Goal: Task Accomplishment & Management: Use online tool/utility

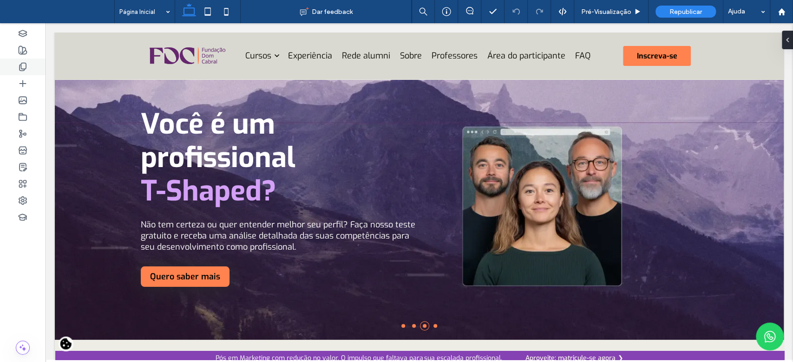
click at [21, 65] on use at bounding box center [23, 67] width 7 height 8
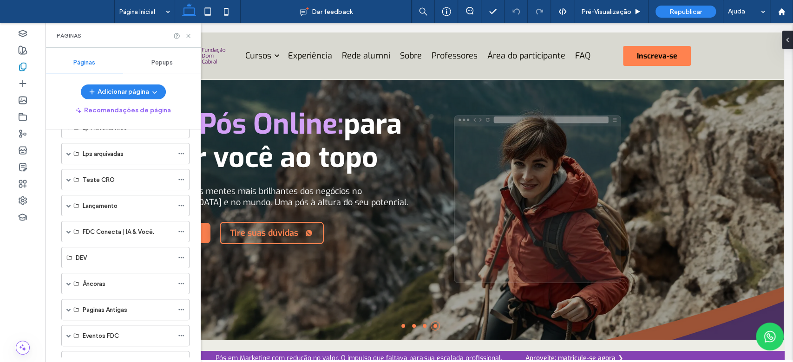
scroll to position [102, 0]
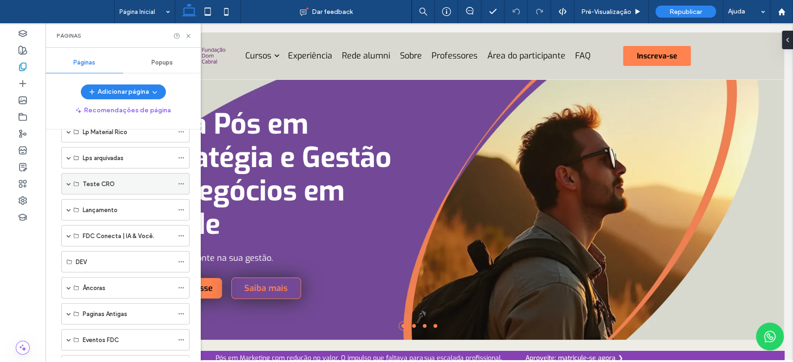
click at [75, 182] on icon at bounding box center [76, 184] width 6 height 6
click at [69, 182] on span at bounding box center [68, 184] width 5 height 5
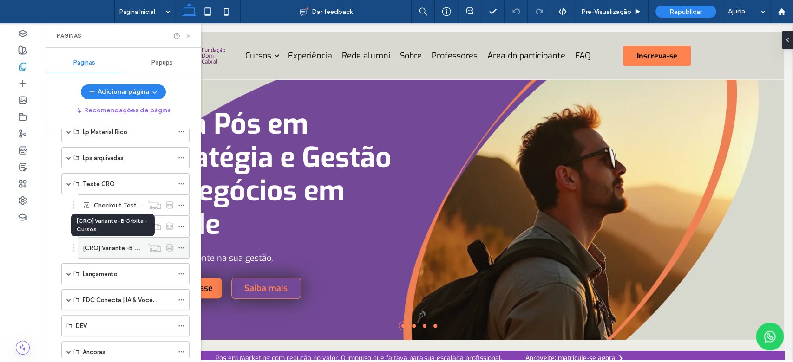
click at [108, 247] on label "[CRO] Variante -B Órbita - Cursos" at bounding box center [130, 248] width 95 height 16
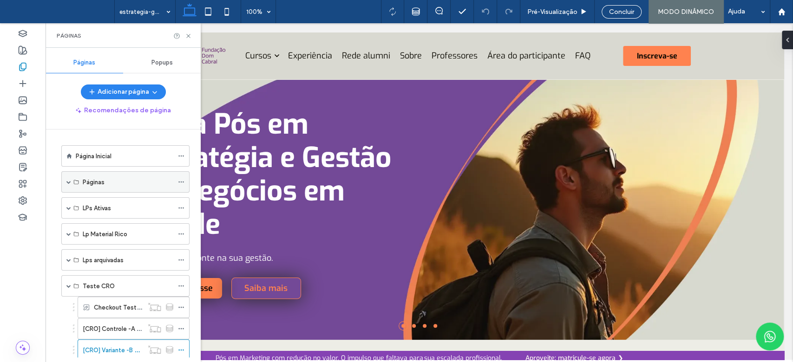
click at [70, 182] on span at bounding box center [68, 182] width 5 height 5
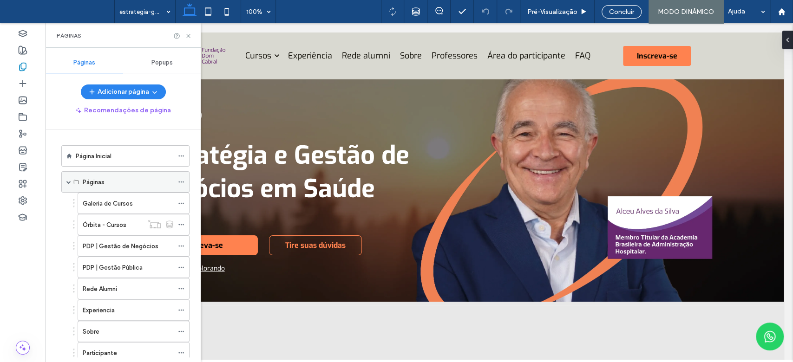
scroll to position [1093, 0]
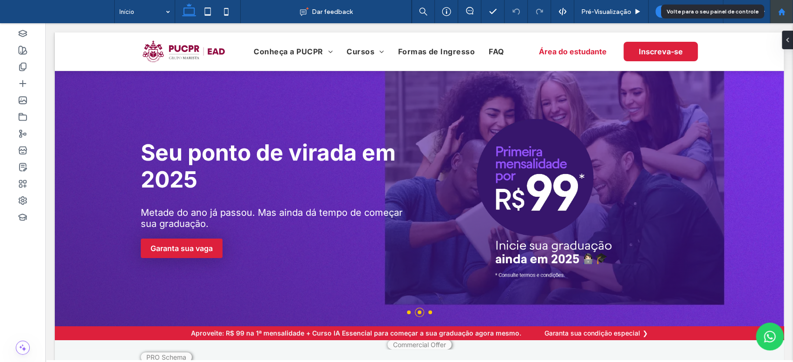
click at [775, 13] on div at bounding box center [781, 12] width 22 height 8
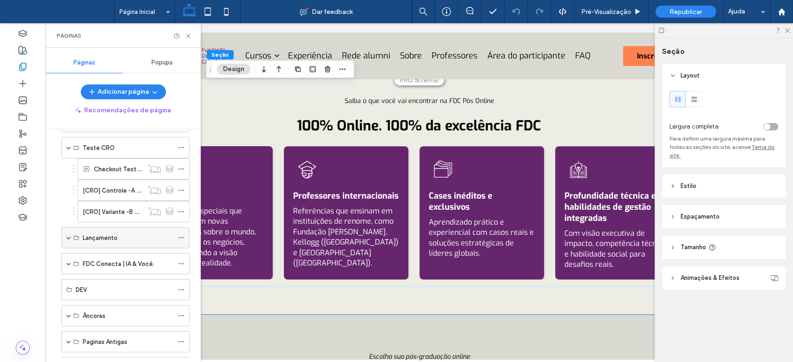
scroll to position [413, 0]
click at [119, 216] on label "[CRO] Variante -B Órbita - Cursos" at bounding box center [130, 215] width 95 height 16
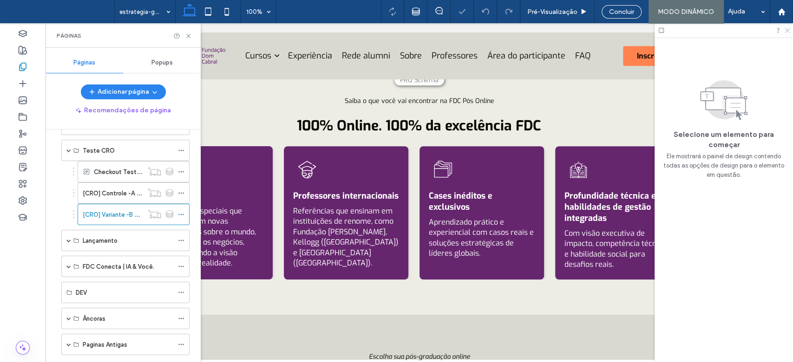
click at [786, 32] on icon at bounding box center [786, 30] width 6 height 6
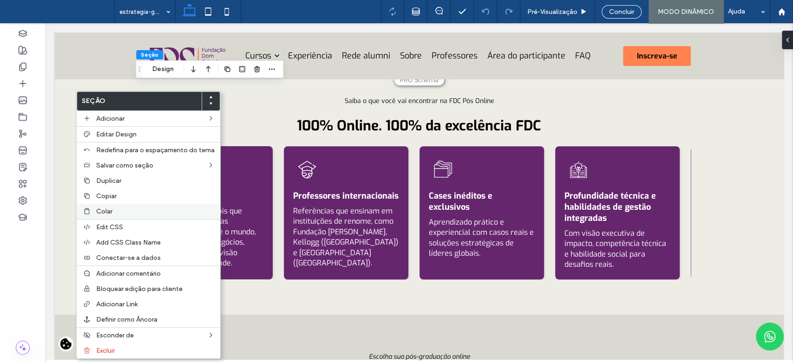
click at [116, 213] on label "Colar" at bounding box center [155, 212] width 118 height 8
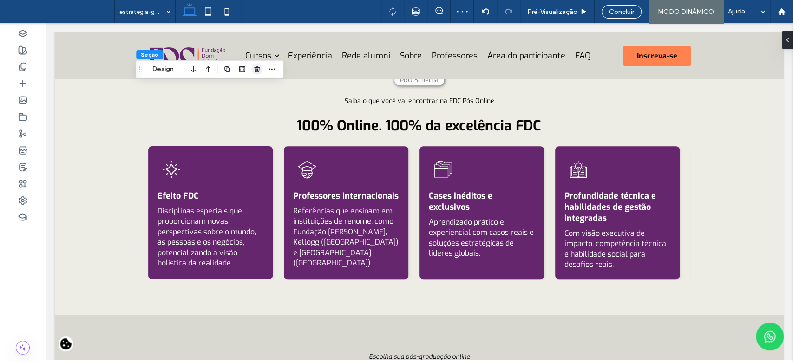
click at [260, 69] on icon "button" at bounding box center [256, 68] width 7 height 7
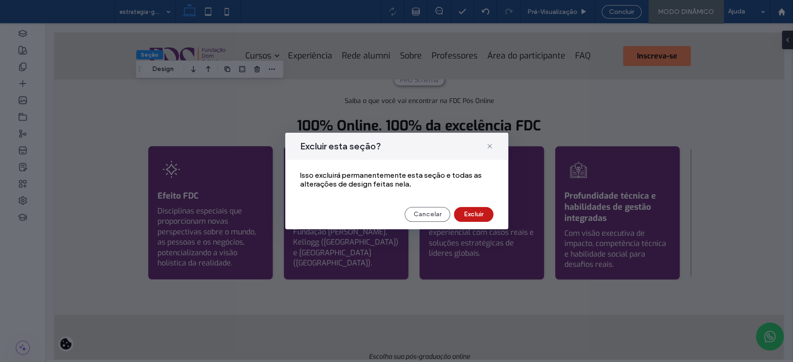
click at [472, 217] on button "Excluir" at bounding box center [473, 214] width 39 height 15
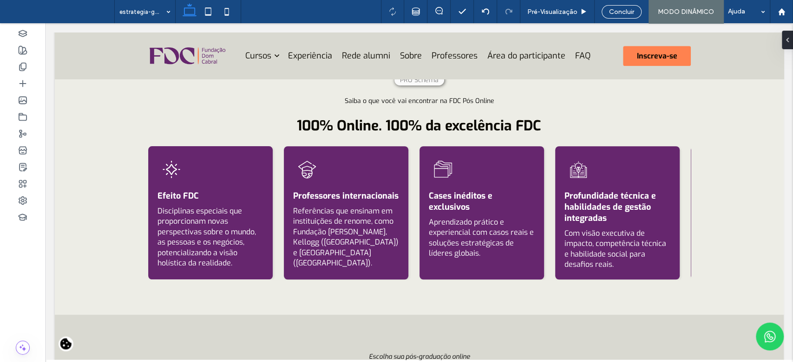
drag, startPoint x: 791, startPoint y: 104, endPoint x: 792, endPoint y: 78, distance: 26.0
click at [792, 78] on div at bounding box center [792, 181] width 0 height 362
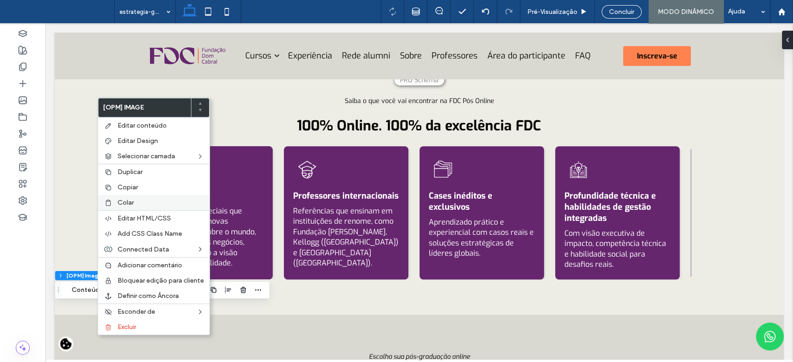
click at [140, 203] on label "Colar" at bounding box center [160, 203] width 86 height 8
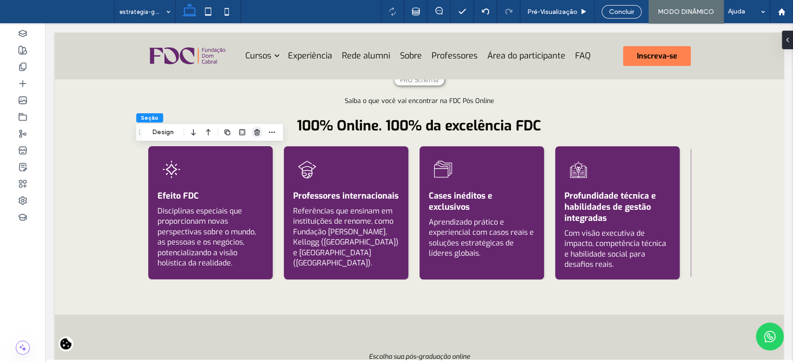
click at [254, 135] on use "button" at bounding box center [257, 132] width 6 height 6
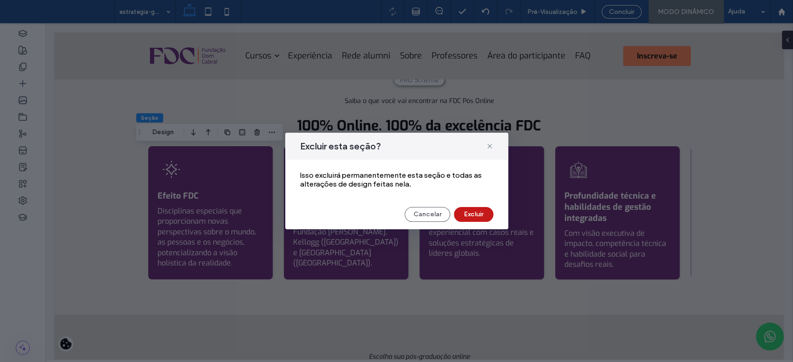
click at [475, 214] on button "Excluir" at bounding box center [473, 214] width 39 height 15
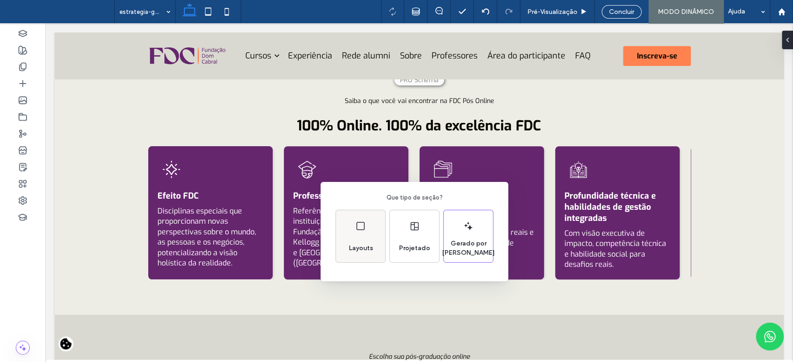
click at [362, 237] on div "Layouts" at bounding box center [360, 236] width 49 height 52
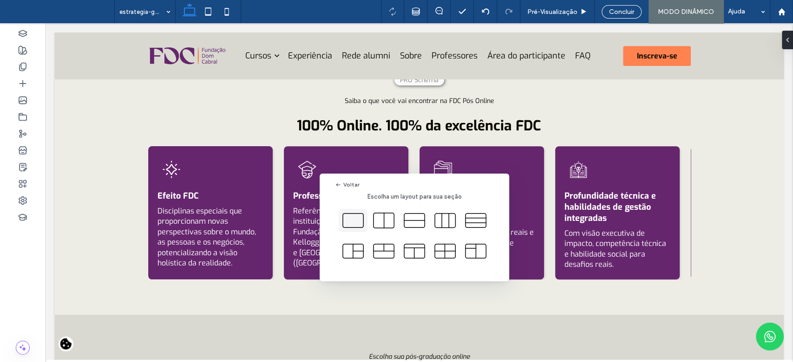
click at [351, 221] on icon at bounding box center [352, 220] width 23 height 23
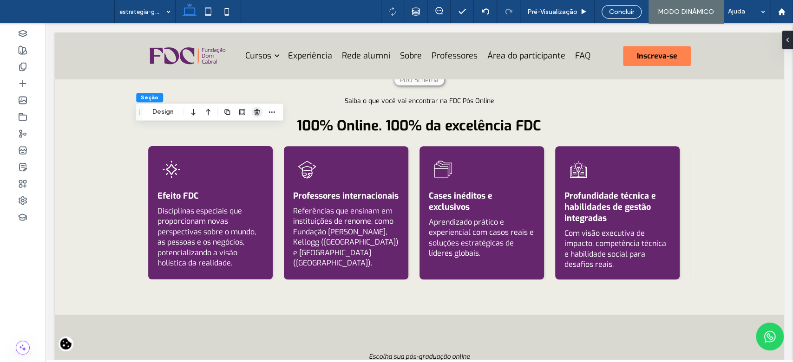
click at [256, 109] on icon "button" at bounding box center [256, 111] width 7 height 7
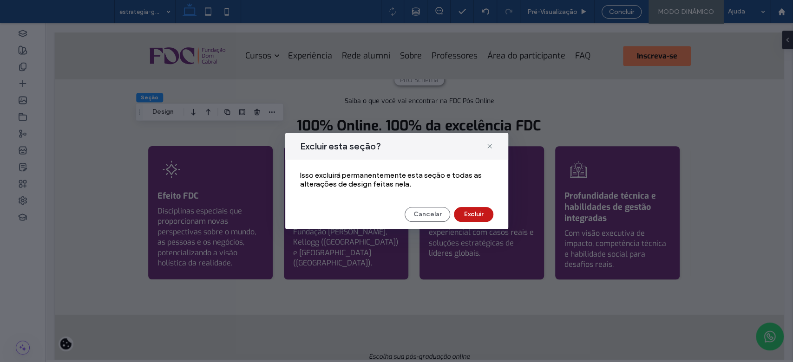
click at [464, 218] on button "Excluir" at bounding box center [473, 214] width 39 height 15
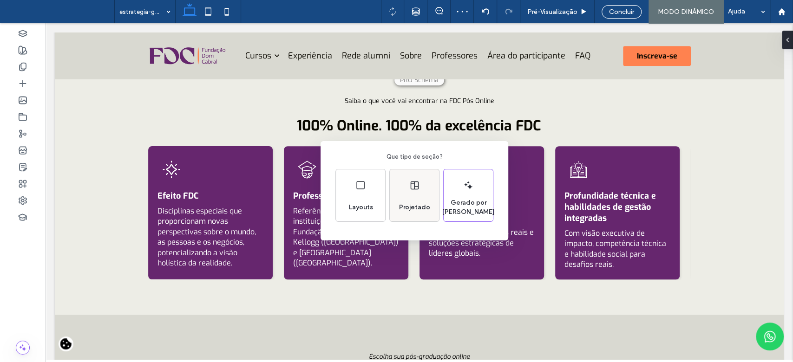
click at [407, 197] on div "Projetado" at bounding box center [414, 195] width 49 height 52
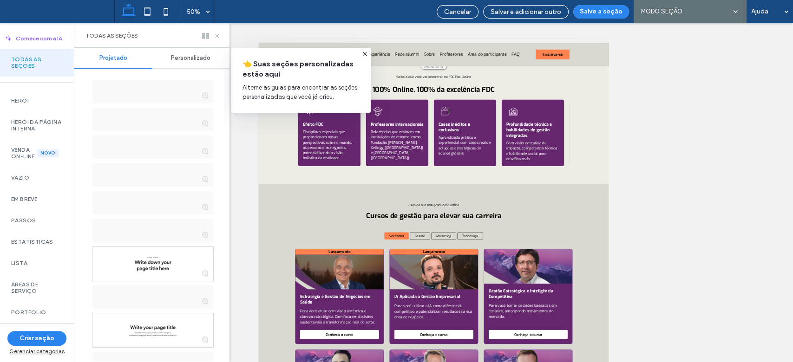
click at [216, 37] on icon at bounding box center [217, 36] width 7 height 7
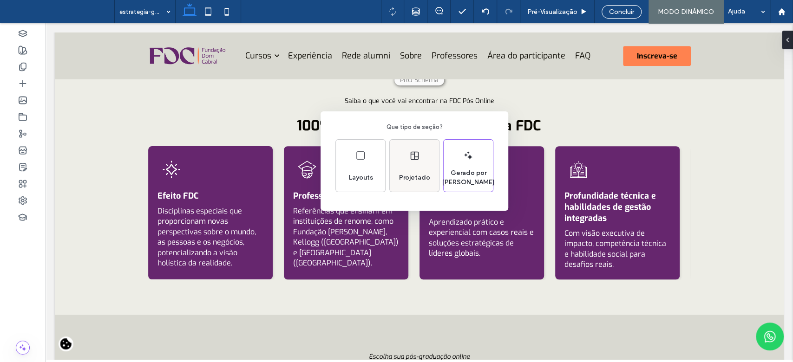
click at [416, 176] on span "Projetado" at bounding box center [414, 177] width 39 height 9
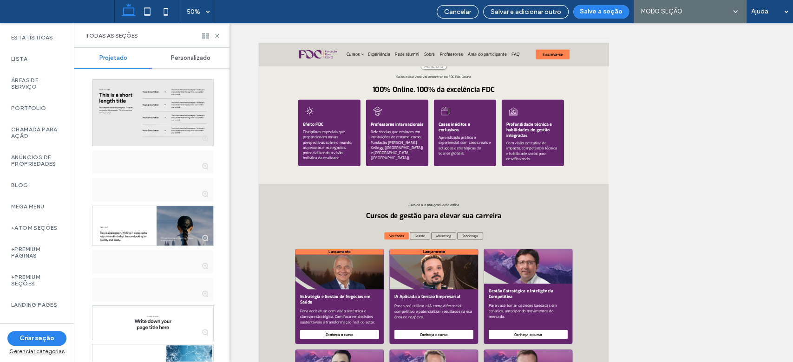
scroll to position [210, 0]
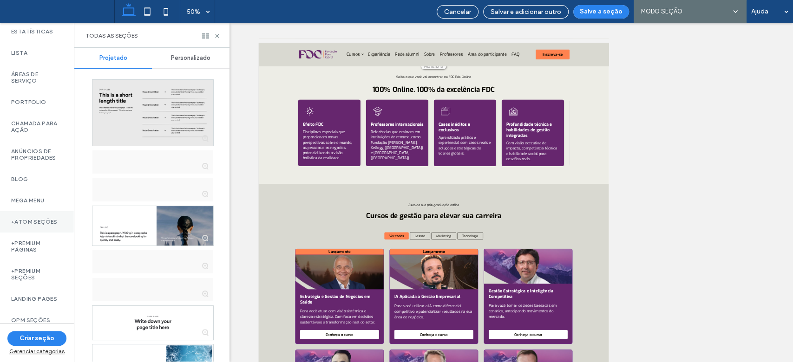
click at [52, 225] on label "+Atom Seções" at bounding box center [37, 222] width 52 height 7
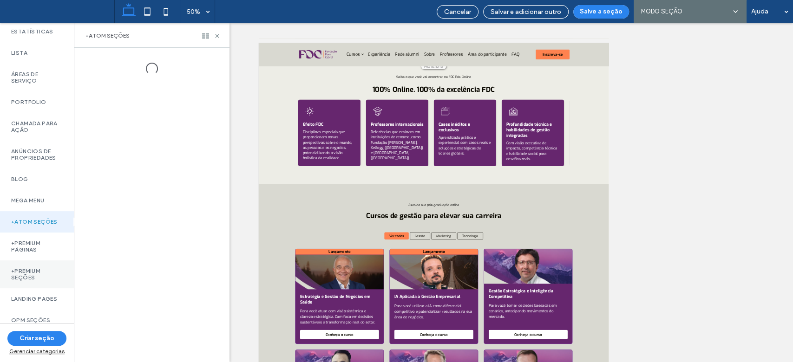
click at [38, 281] on label "+Premium Seções" at bounding box center [37, 274] width 52 height 13
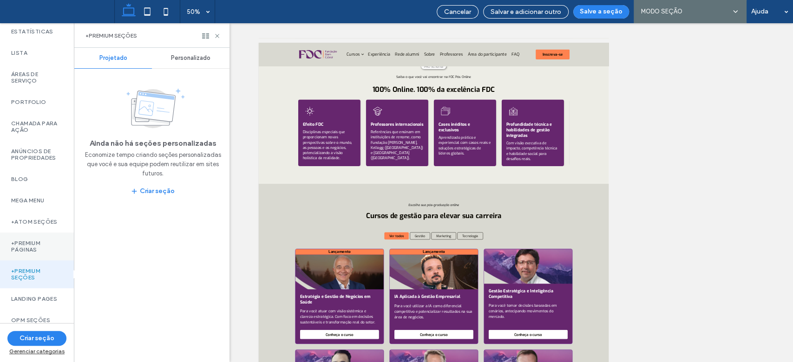
click at [39, 253] on label "+Premium Páginas" at bounding box center [37, 246] width 52 height 13
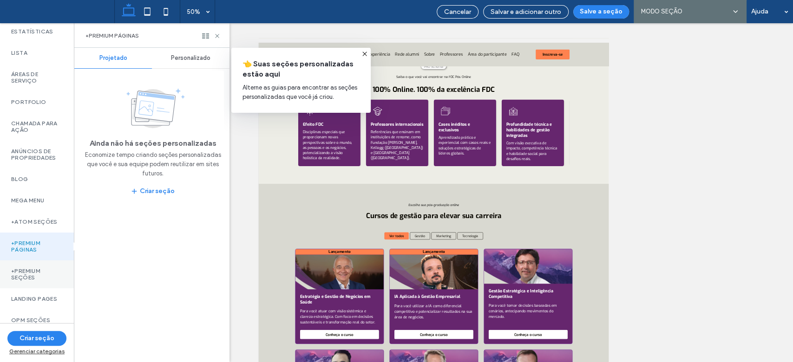
click at [34, 281] on label "+Premium Seções" at bounding box center [37, 274] width 52 height 13
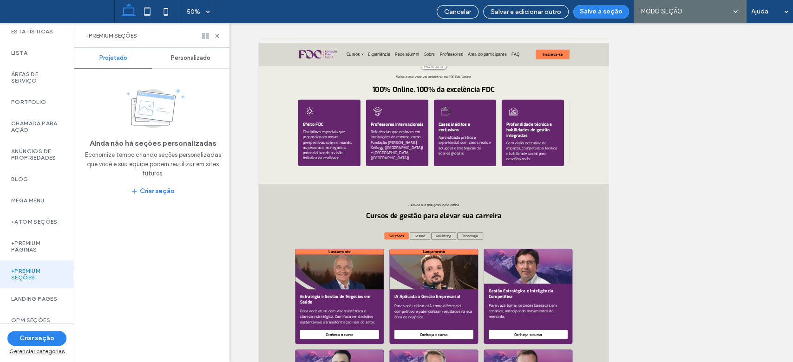
click at [118, 57] on span "Projetado" at bounding box center [113, 57] width 28 height 7
click at [180, 57] on span "Personalizado" at bounding box center [190, 57] width 39 height 7
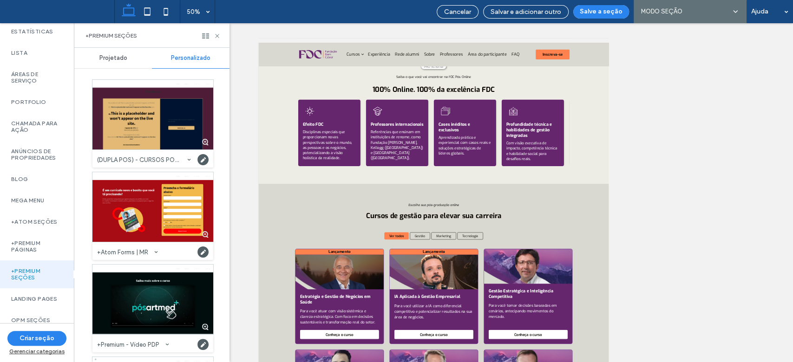
drag, startPoint x: 230, startPoint y: 96, endPoint x: 228, endPoint y: 101, distance: 5.0
click at [229, 95] on div "Comece com a IA Todas as seções Herói Herói da página interna Venda on-line Nov…" at bounding box center [396, 192] width 793 height 339
click at [227, 117] on div "Projetado Personalizado Público (DUPLA PÓS) - CURSOS PÓS TESTE A/B Categoria: +…" at bounding box center [151, 205] width 155 height 314
drag, startPoint x: 230, startPoint y: 202, endPoint x: 230, endPoint y: 220, distance: 17.6
click at [230, 220] on div at bounding box center [433, 192] width 718 height 339
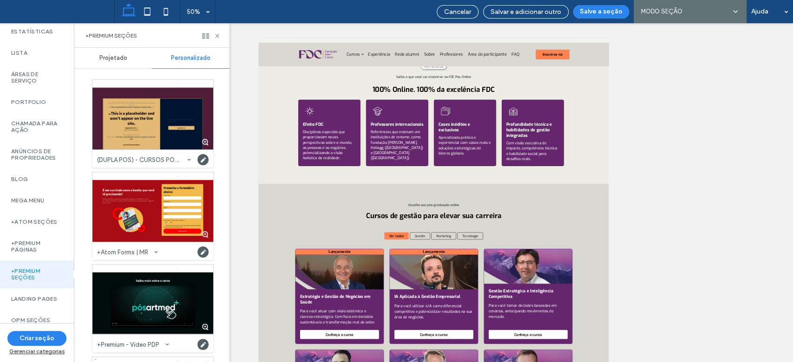
scroll to position [255, 0]
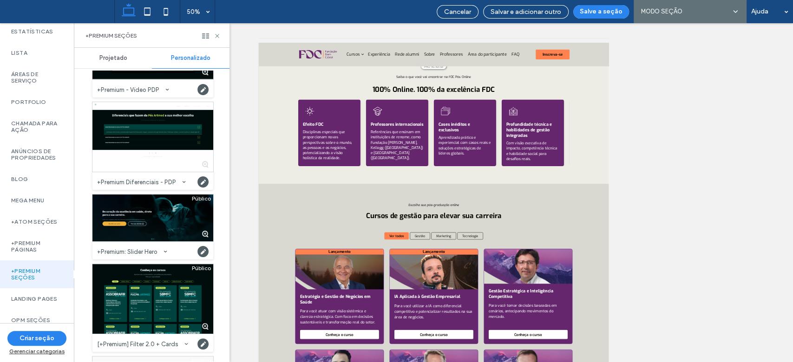
click at [226, 112] on div "Projetado Personalizado Público (DUPLA PÓS) - CURSOS PÓS TESTE A/B Categoria: +…" at bounding box center [151, 205] width 155 height 314
drag, startPoint x: 228, startPoint y: 118, endPoint x: 225, endPoint y: 145, distance: 27.5
click at [227, 133] on div "Projetado Personalizado Público (DUPLA PÓS) - CURSOS PÓS TESTE A/B Categoria: +…" at bounding box center [151, 205] width 155 height 314
click at [223, 195] on div "Público (DUPLA PÓS) - CURSOS PÓS TESTE A/B Categoria: +Premium Seções Criado po…" at bounding box center [149, 216] width 150 height 291
click at [227, 202] on div "Projetado Personalizado Público (DUPLA PÓS) - CURSOS PÓS TESTE A/B Categoria: +…" at bounding box center [151, 205] width 155 height 314
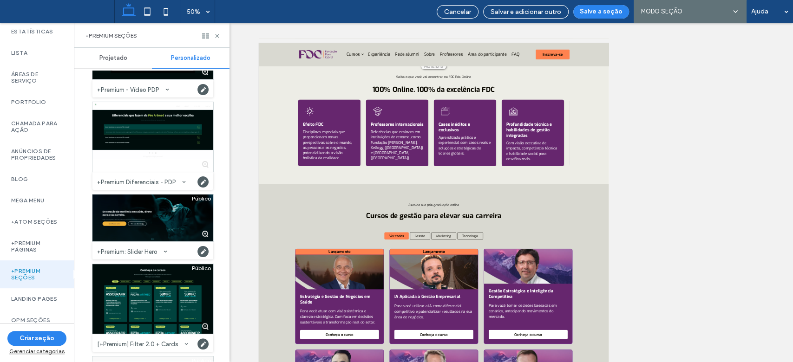
click at [227, 347] on div "Projetado Personalizado Público (DUPLA PÓS) - CURSOS PÓS TESTE A/B Categoria: +…" at bounding box center [151, 205] width 155 height 314
click at [225, 300] on div "Projetado Personalizado Público (DUPLA PÓS) - CURSOS PÓS TESTE A/B Categoria: +…" at bounding box center [151, 205] width 155 height 314
drag, startPoint x: 230, startPoint y: 103, endPoint x: 231, endPoint y: 146, distance: 43.6
click at [228, 128] on div "Comece com a IA Todas as seções Herói Herói da página interna Venda on-line Nov…" at bounding box center [396, 192] width 793 height 339
click at [98, 54] on div "Projetado" at bounding box center [113, 58] width 78 height 20
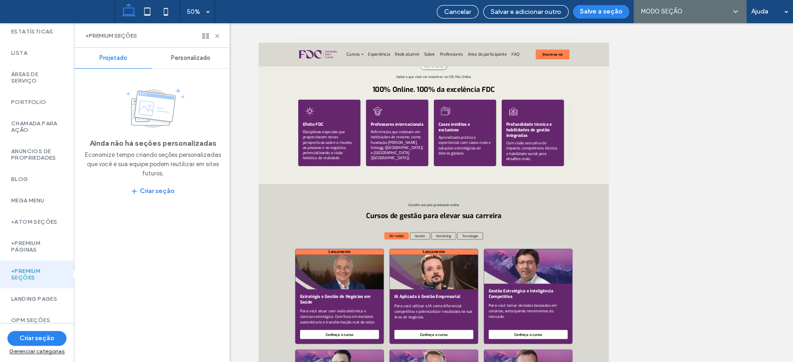
scroll to position [0, 0]
click at [179, 58] on span "Personalizado" at bounding box center [190, 57] width 39 height 7
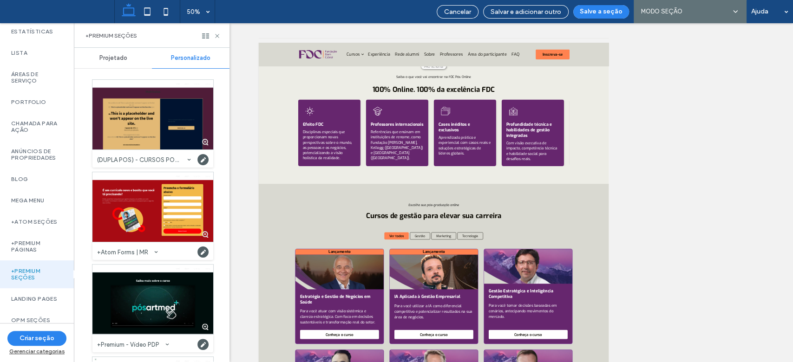
drag, startPoint x: 226, startPoint y: 136, endPoint x: 229, endPoint y: 141, distance: 5.8
click at [227, 136] on div "Projetado Personalizado Público (DUPLA PÓS) - CURSOS PÓS TESTE A/B Categoria: +…" at bounding box center [151, 205] width 155 height 314
click at [229, 141] on div "Projetado Personalizado Público (DUPLA PÓS) - CURSOS PÓS TESTE A/B Categoria: +…" at bounding box center [151, 205] width 155 height 314
drag, startPoint x: 228, startPoint y: 143, endPoint x: 216, endPoint y: 197, distance: 55.1
click at [218, 186] on div "Projetado Personalizado Público (DUPLA PÓS) - CURSOS PÓS TESTE A/B Categoria: +…" at bounding box center [151, 205] width 155 height 314
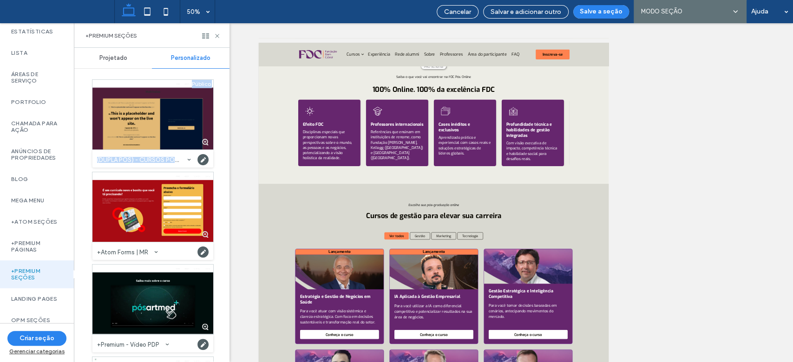
scroll to position [255, 0]
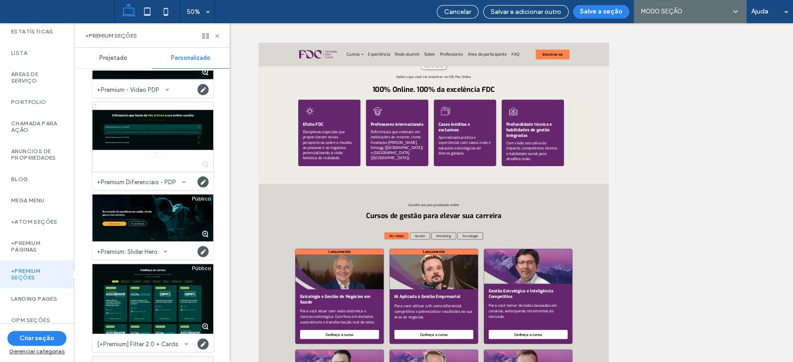
drag, startPoint x: 215, startPoint y: 296, endPoint x: 220, endPoint y: 318, distance: 22.5
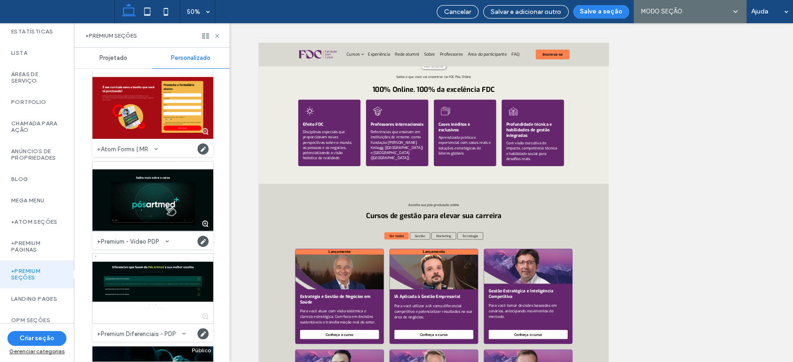
scroll to position [59, 0]
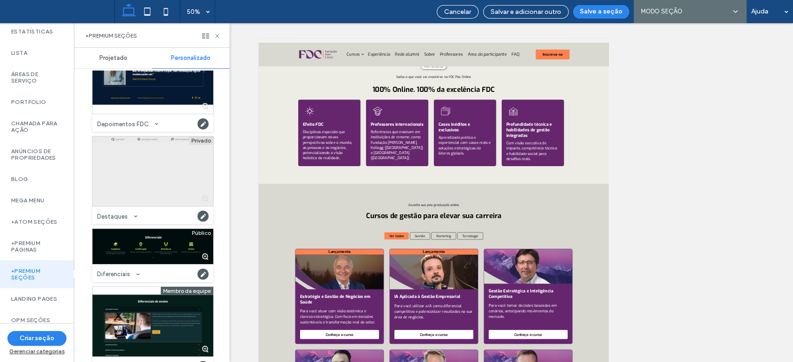
click at [176, 173] on div at bounding box center [152, 172] width 121 height 70
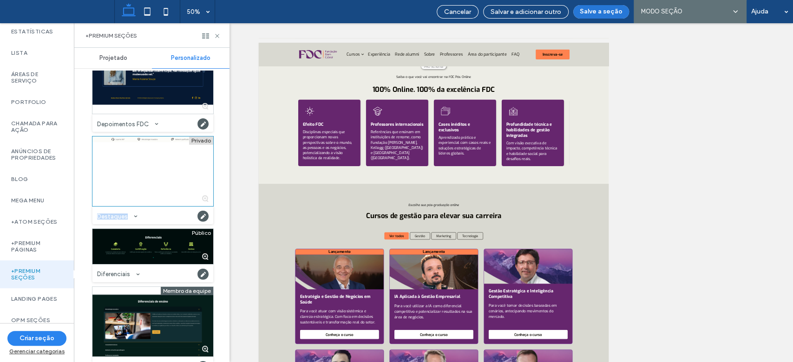
click at [600, 6] on button "Salve a seção" at bounding box center [601, 11] width 56 height 13
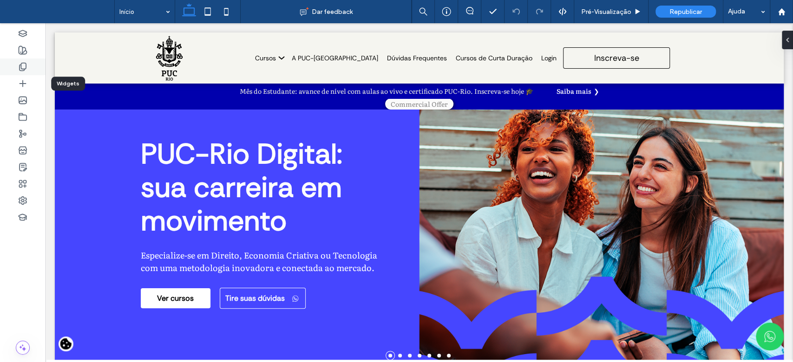
click at [23, 72] on div at bounding box center [23, 67] width 46 height 17
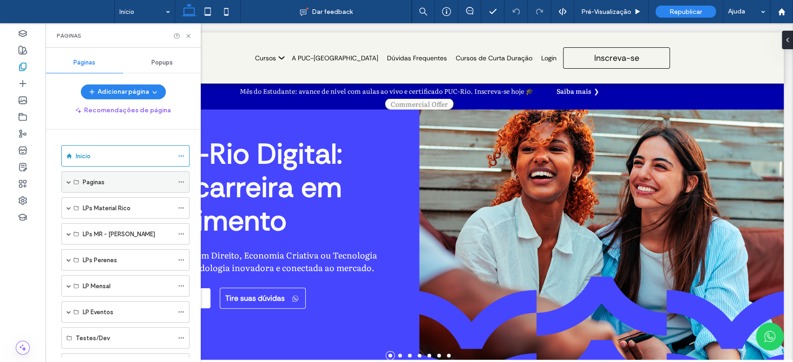
click at [68, 183] on span at bounding box center [68, 182] width 5 height 5
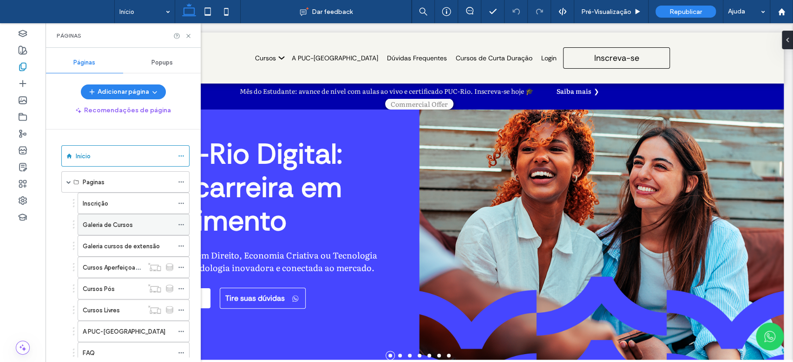
click at [107, 228] on label "Galeria de Cursos" at bounding box center [108, 225] width 50 height 16
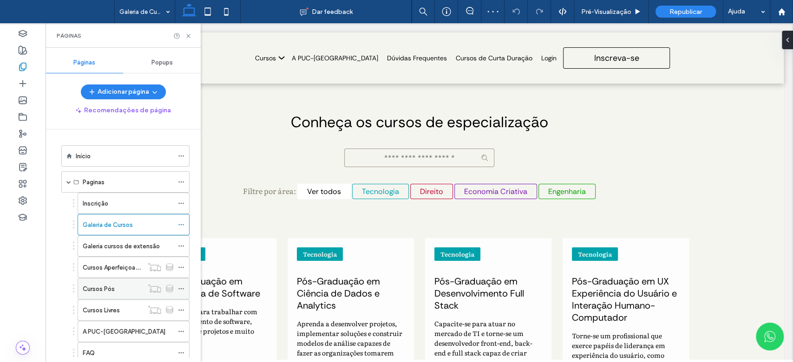
click at [114, 280] on div "Cursos Pós" at bounding box center [113, 289] width 60 height 20
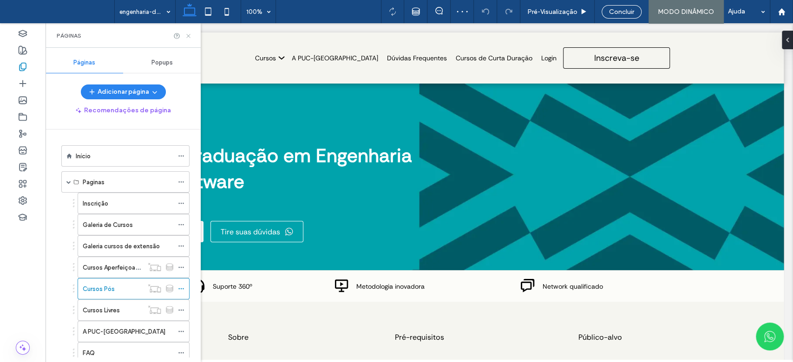
drag, startPoint x: 189, startPoint y: 37, endPoint x: 151, endPoint y: 38, distance: 37.6
click at [189, 37] on icon at bounding box center [188, 36] width 7 height 7
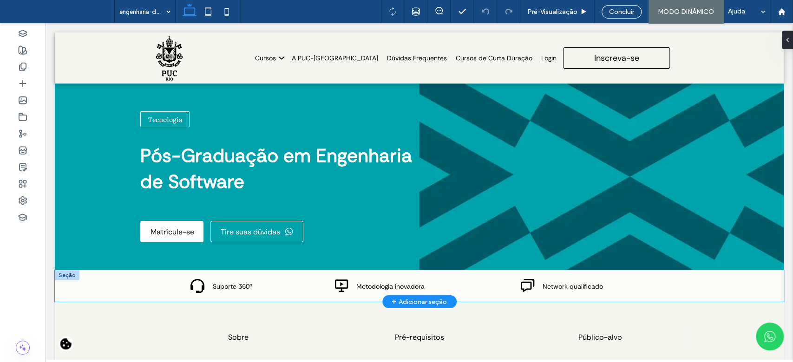
click at [126, 277] on div "Suporte 360º Metodologia inovadora Network qualificado" at bounding box center [419, 286] width 728 height 32
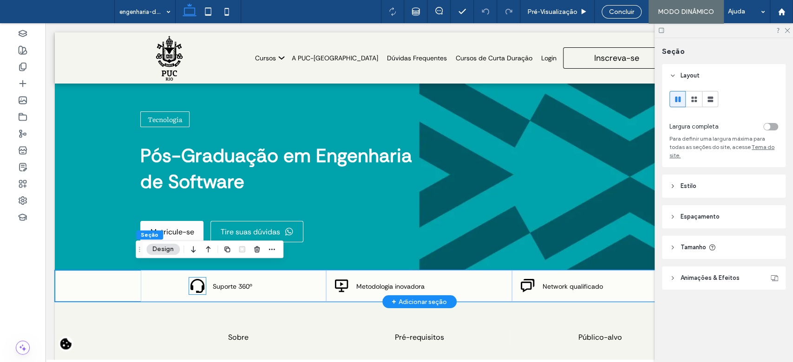
click at [192, 288] on icon at bounding box center [197, 286] width 17 height 17
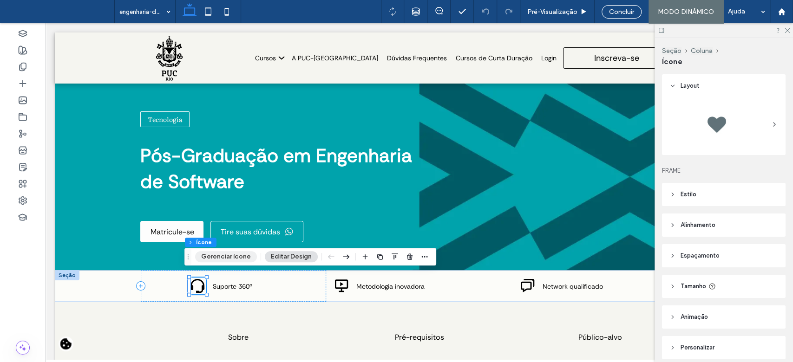
click at [222, 258] on button "Gerenciar ícone" at bounding box center [226, 256] width 62 height 11
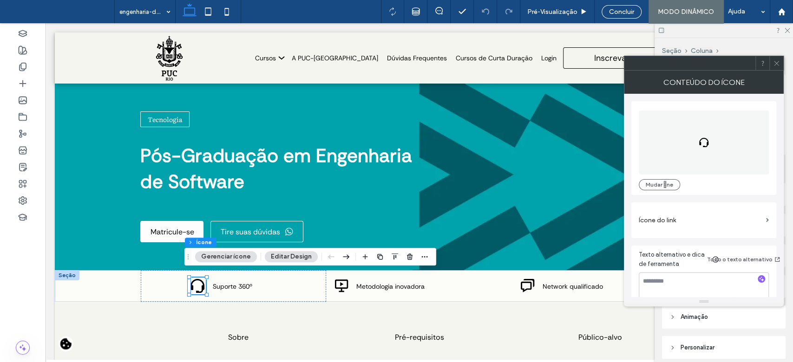
click at [778, 61] on icon at bounding box center [776, 63] width 7 height 7
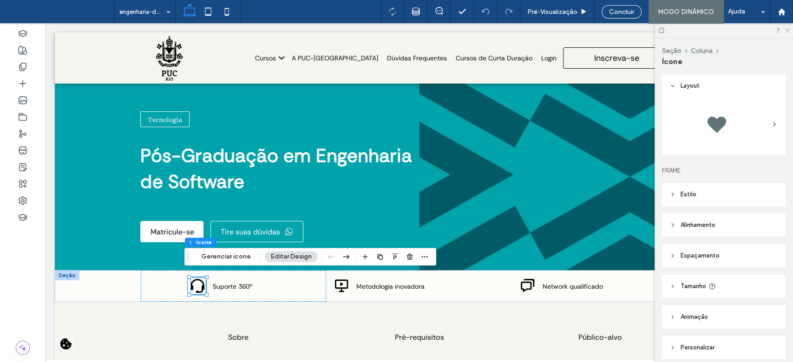
click at [787, 28] on icon at bounding box center [786, 30] width 6 height 6
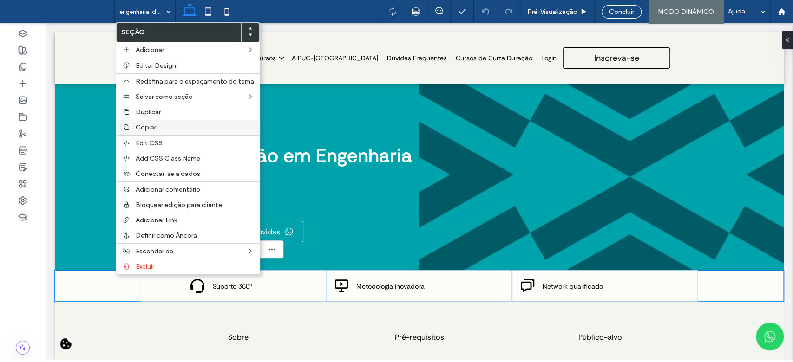
click at [161, 125] on label "Copiar" at bounding box center [195, 128] width 118 height 8
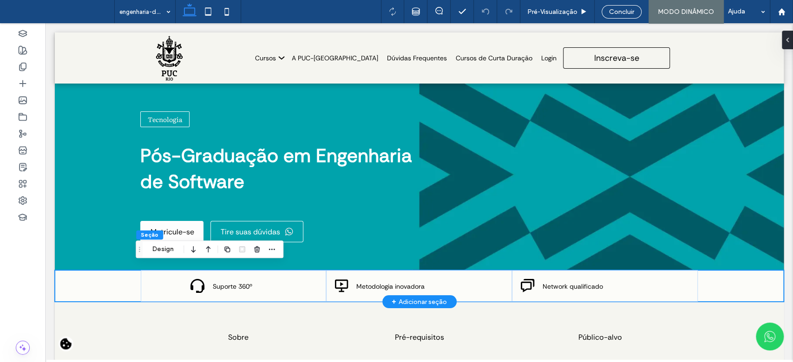
click at [104, 281] on div "Suporte 360º Metodologia inovadora Network qualificado" at bounding box center [419, 286] width 728 height 32
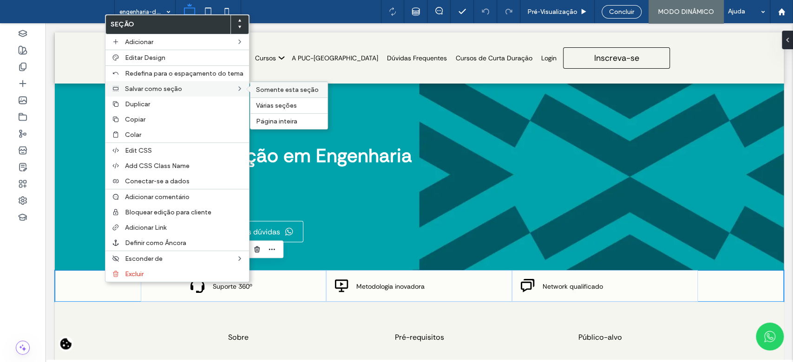
click at [290, 91] on span "Somente esta seção" at bounding box center [287, 90] width 63 height 8
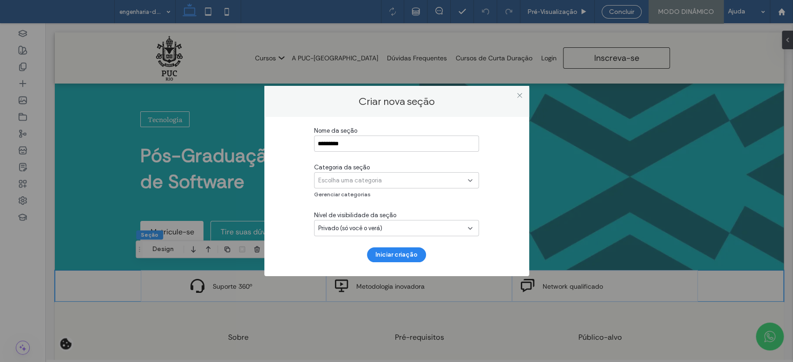
type input "*********"
click at [390, 182] on div "Escolha uma categoria" at bounding box center [393, 180] width 150 height 9
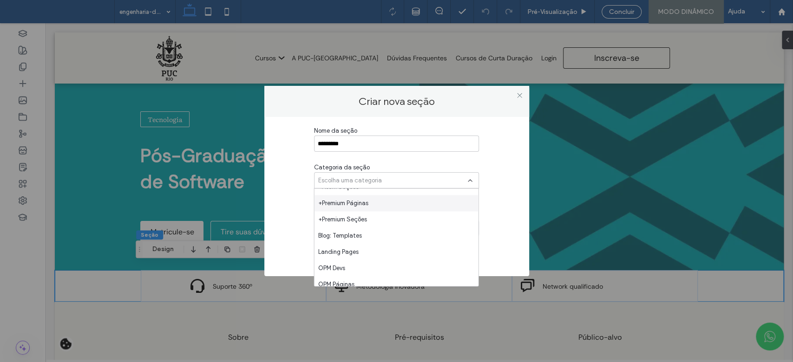
scroll to position [247, 0]
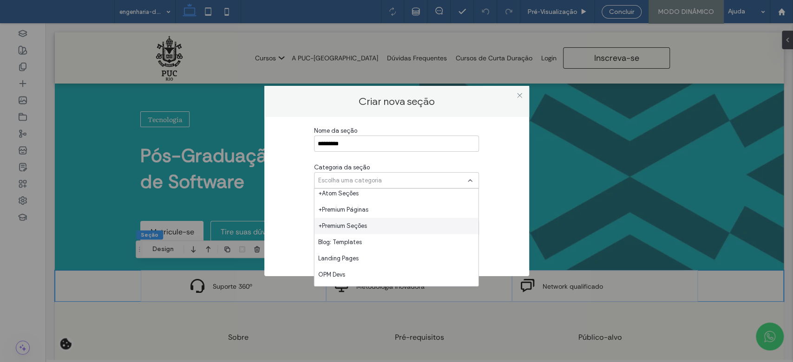
click at [422, 225] on div "+Premium Seções" at bounding box center [396, 226] width 164 height 16
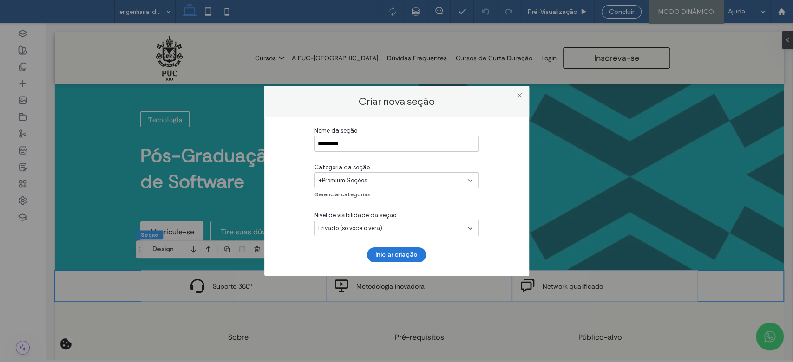
click at [411, 251] on button "Iniciar criação" at bounding box center [396, 254] width 59 height 15
